Goal: Task Accomplishment & Management: Use online tool/utility

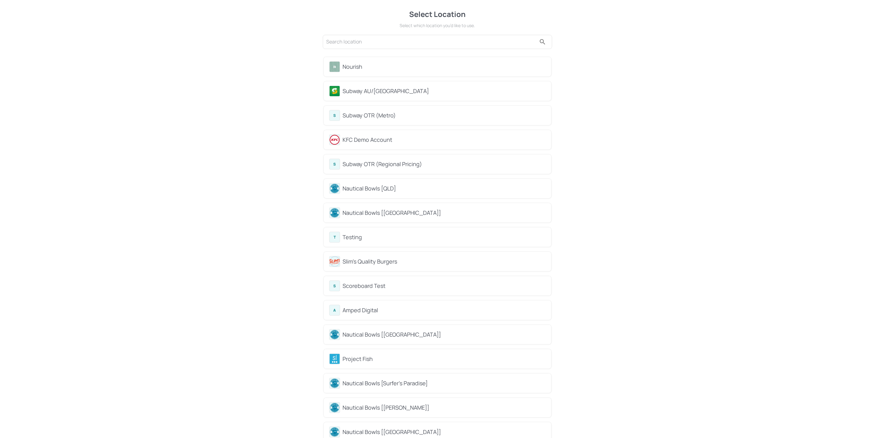
click at [398, 88] on div "Subway AU/[GEOGRAPHIC_DATA]" at bounding box center [444, 91] width 203 height 8
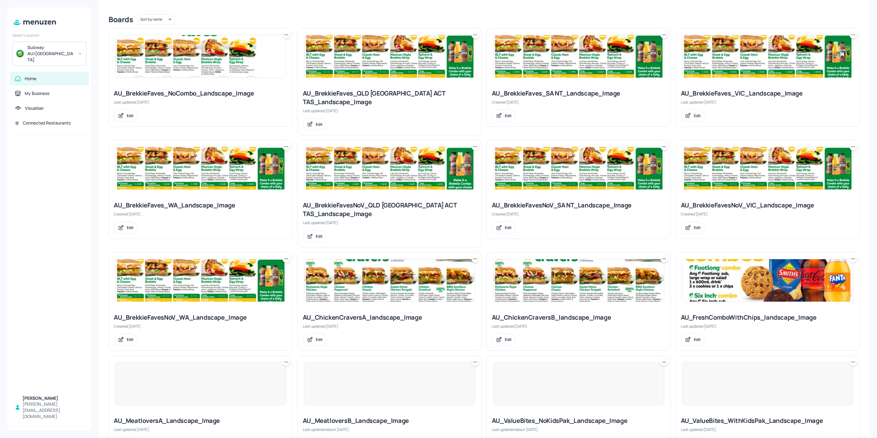
scroll to position [271, 0]
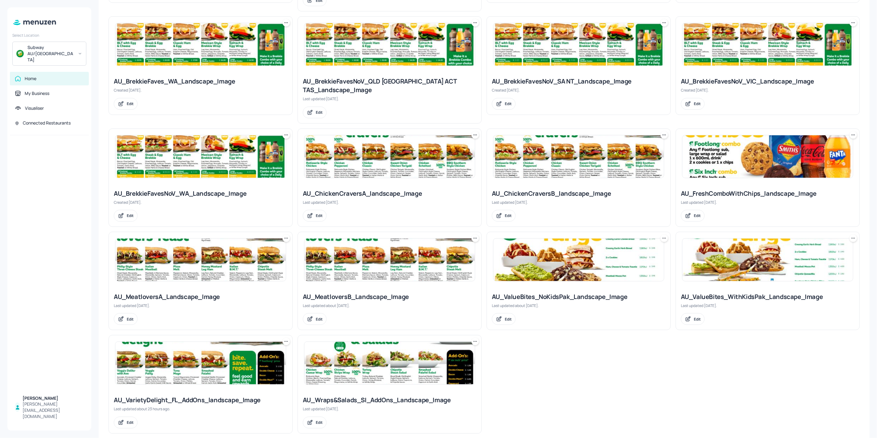
click at [262, 361] on img at bounding box center [200, 363] width 171 height 43
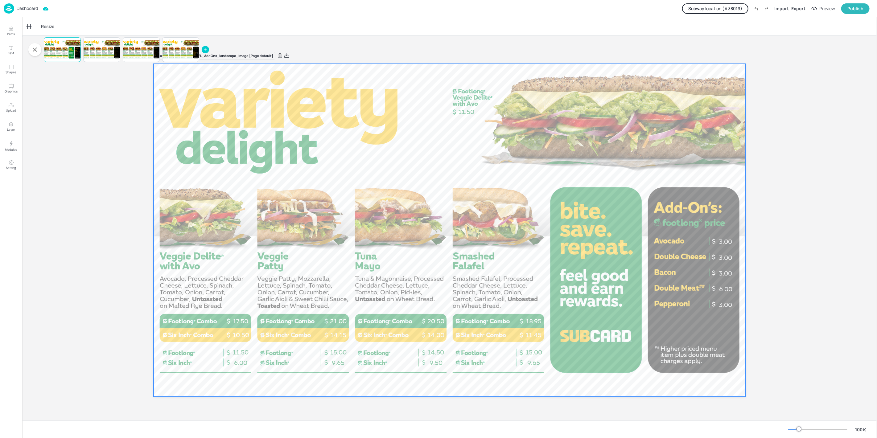
click at [682, 304] on div at bounding box center [450, 230] width 592 height 333
click at [109, 56] on div at bounding box center [101, 49] width 37 height 21
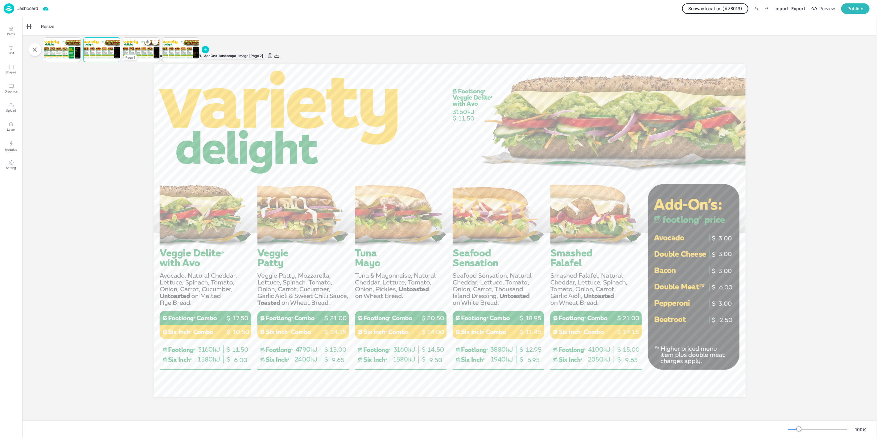
click at [143, 56] on div at bounding box center [141, 49] width 37 height 21
click at [179, 57] on span "14.50" at bounding box center [179, 57] width 1 height 1
